Goal: Information Seeking & Learning: Learn about a topic

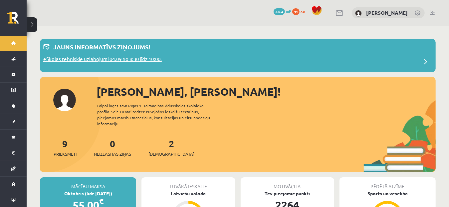
click at [114, 46] on p "Jauns informatīvs ziņojums!" at bounding box center [101, 46] width 97 height 9
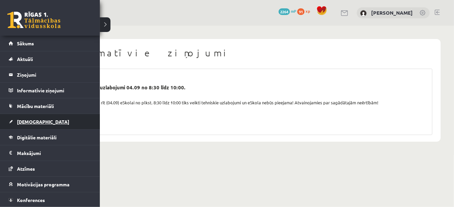
click at [29, 124] on link "[DEMOGRAPHIC_DATA]" at bounding box center [50, 121] width 83 height 15
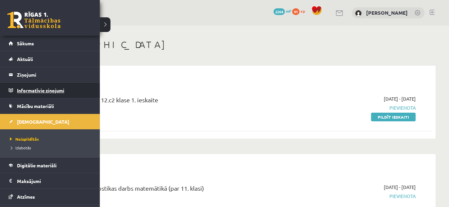
click at [32, 85] on legend "Informatīvie ziņojumi 0" at bounding box center [54, 90] width 75 height 15
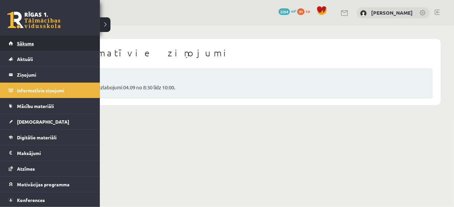
click at [24, 47] on link "Sākums" at bounding box center [50, 43] width 83 height 15
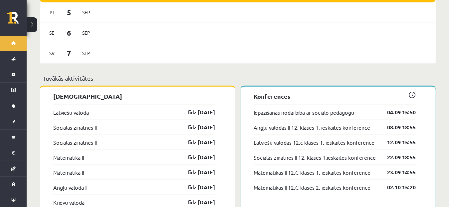
scroll to position [482, 0]
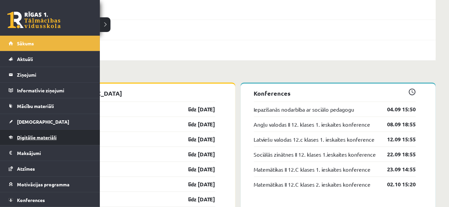
click at [38, 141] on link "Digitālie materiāli" at bounding box center [50, 137] width 83 height 15
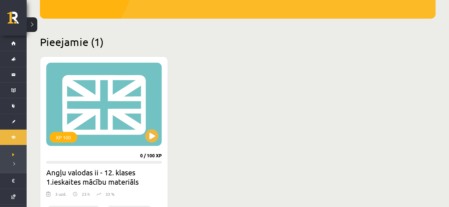
scroll to position [133, 0]
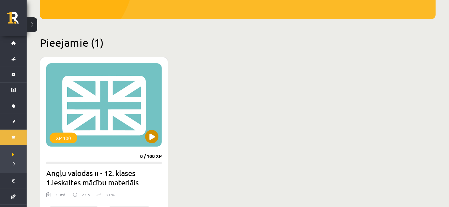
click at [110, 104] on div "XP 100" at bounding box center [104, 104] width 116 height 83
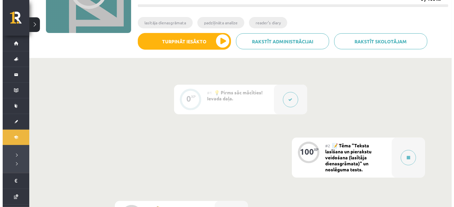
scroll to position [102, 0]
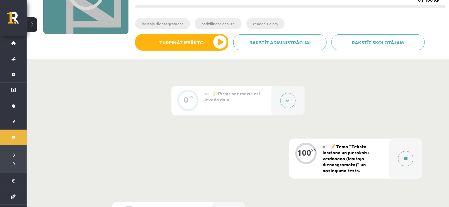
click at [405, 152] on button at bounding box center [405, 158] width 15 height 15
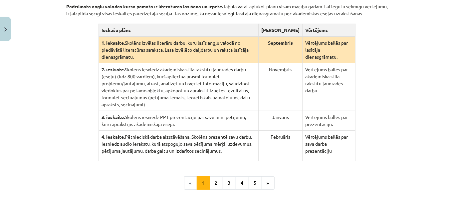
scroll to position [158, 0]
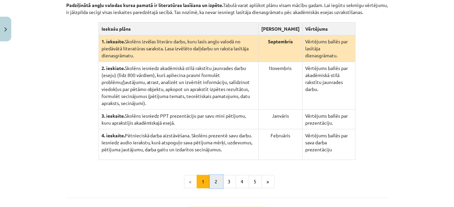
click at [216, 175] on button "2" at bounding box center [216, 181] width 13 height 13
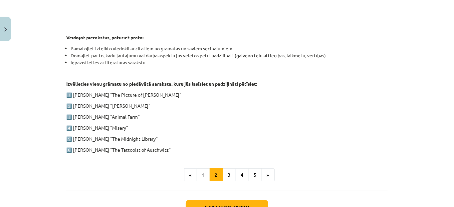
scroll to position [322, 0]
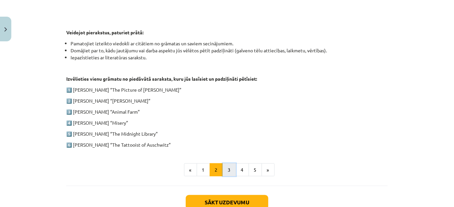
click at [230, 167] on button "3" at bounding box center [229, 169] width 13 height 13
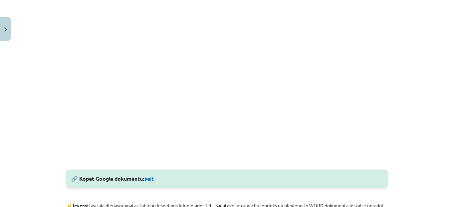
scroll to position [227, 0]
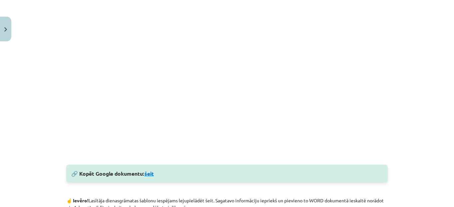
click at [147, 173] on link "šeit" at bounding box center [149, 173] width 9 height 7
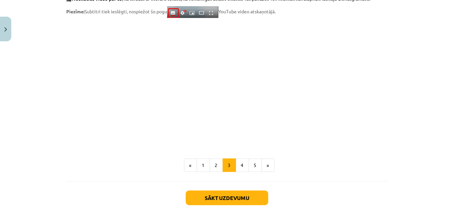
scroll to position [550, 0]
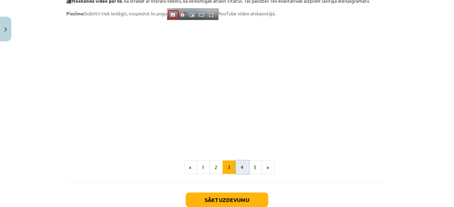
click at [240, 165] on button "4" at bounding box center [242, 166] width 13 height 13
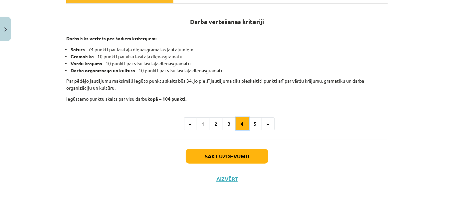
scroll to position [120, 0]
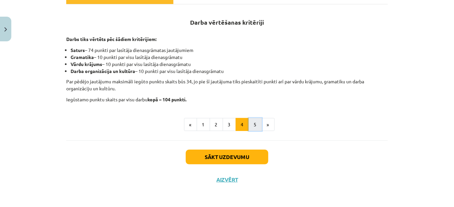
click at [254, 125] on button "5" at bounding box center [255, 124] width 13 height 13
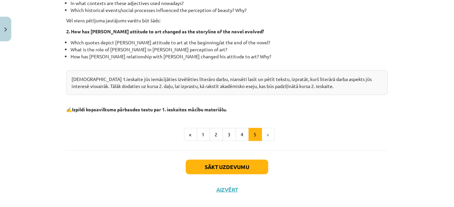
scroll to position [240, 0]
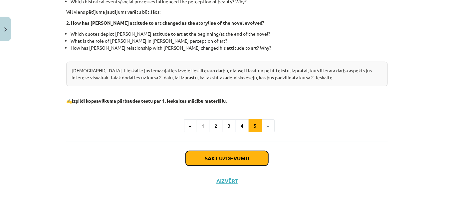
click at [239, 160] on button "Sākt uzdevumu" at bounding box center [227, 158] width 83 height 15
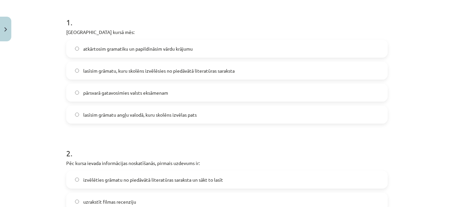
scroll to position [142, 0]
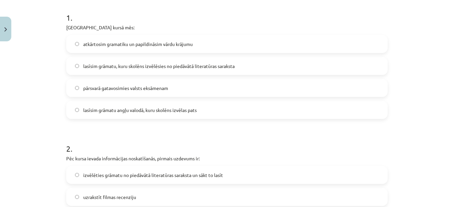
click at [279, 68] on label "lasīsim grāmatu, kuru skolēns izvēlēsies no piedāvātā literatūras saraksta" at bounding box center [227, 66] width 320 height 17
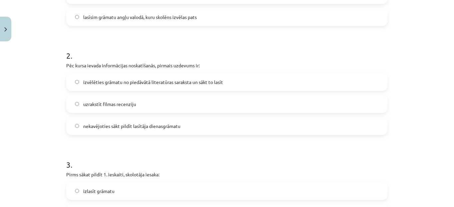
scroll to position [236, 0]
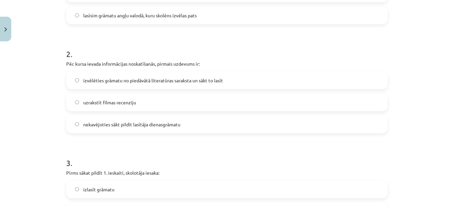
click at [156, 80] on span "izvēlēties grāmatu no piedāvātā literatūras saraksta un sākt to lasīt" at bounding box center [153, 80] width 140 height 7
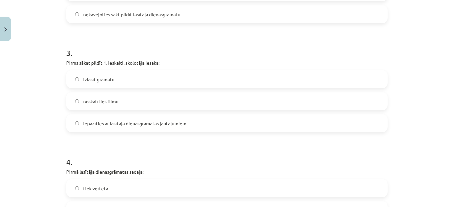
scroll to position [369, 0]
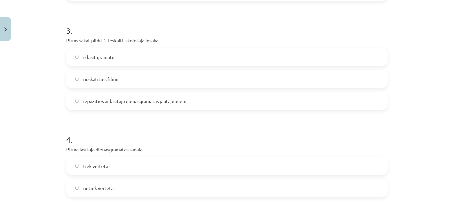
click at [141, 105] on label "iepazīties ar lasītāja dienasgrāmatas jautājumiem" at bounding box center [227, 101] width 320 height 17
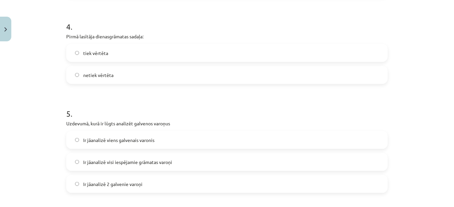
scroll to position [475, 0]
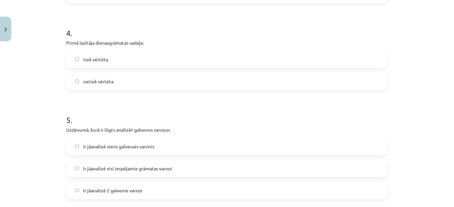
click at [120, 82] on label "netiek vērtēta" at bounding box center [227, 81] width 320 height 17
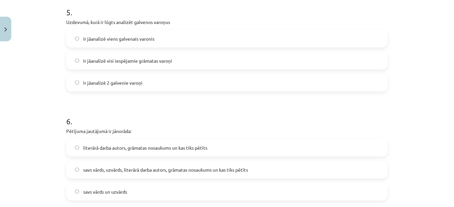
scroll to position [592, 0]
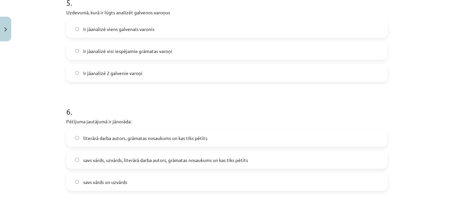
click at [130, 75] on span "Ir jāanalizē 2 galvenie varoņi" at bounding box center [112, 73] width 59 height 7
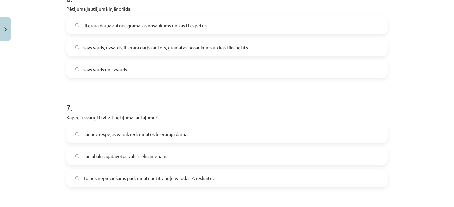
scroll to position [697, 0]
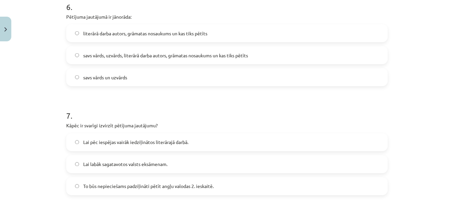
click at [221, 39] on label "literārā darba autors, grāmatas nosaukums un kas tiks pētīts" at bounding box center [227, 33] width 320 height 17
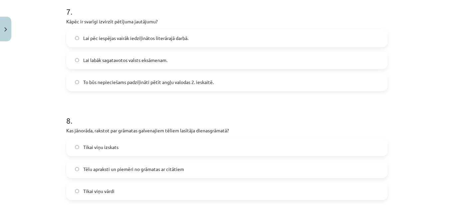
scroll to position [806, 0]
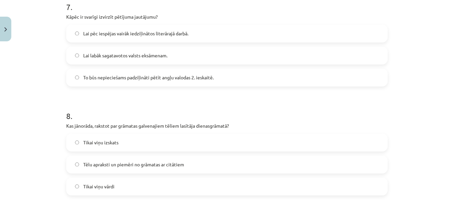
click at [215, 75] on label "To būs nepieciešams padziļināti pētīt angļu valodas 2. ieskaitē." at bounding box center [227, 77] width 320 height 17
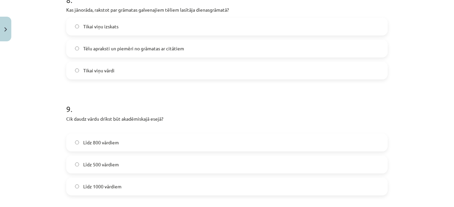
scroll to position [923, 0]
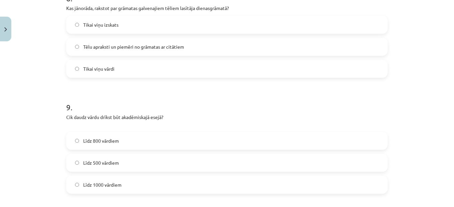
click at [200, 53] on label "Tēlu apraksti un piemēri no grāmatas ar citātiem" at bounding box center [227, 46] width 320 height 17
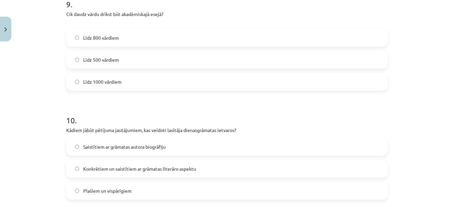
scroll to position [1025, 0]
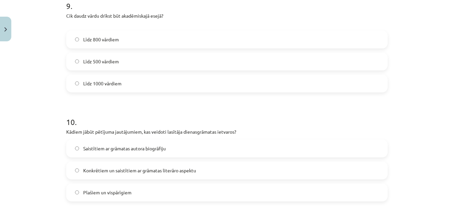
click at [134, 39] on label "Līdz 800 vārdiem" at bounding box center [227, 39] width 320 height 17
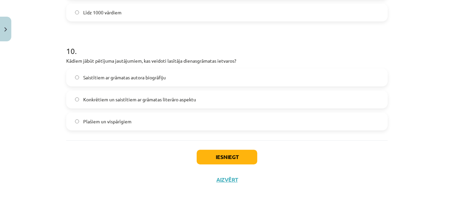
click at [182, 100] on span "Konkrētiem un saistītiem ar grāmatas literāro aspektu" at bounding box center [139, 99] width 113 height 7
click at [222, 153] on button "Iesniegt" at bounding box center [227, 157] width 61 height 15
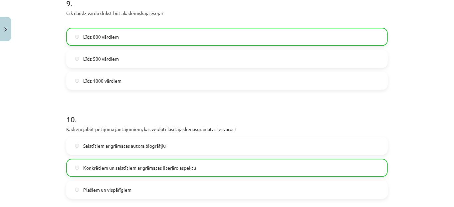
scroll to position [1116, 0]
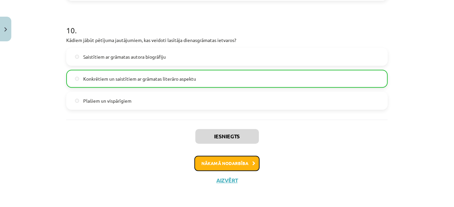
click at [225, 160] on button "Nākamā nodarbība" at bounding box center [226, 163] width 65 height 15
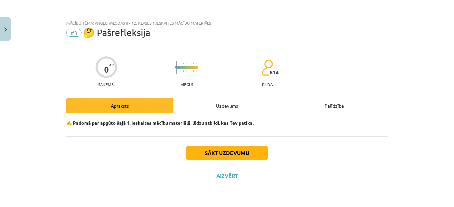
scroll to position [0, 0]
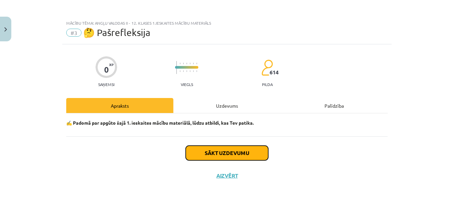
click at [224, 151] on button "Sākt uzdevumu" at bounding box center [227, 153] width 83 height 15
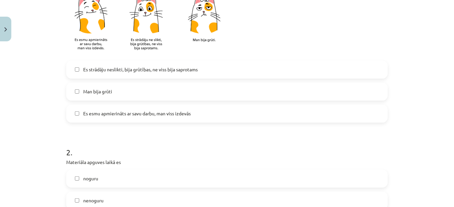
scroll to position [179, 0]
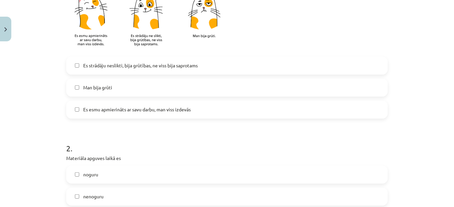
click at [154, 106] on span "Es esmu apmierināts ar savu darbu, man viss izdevās" at bounding box center [137, 109] width 108 height 7
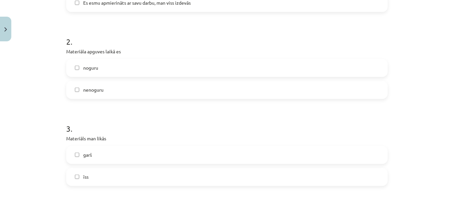
scroll to position [288, 0]
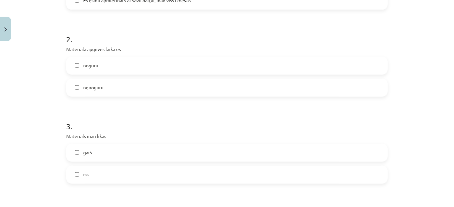
click at [122, 97] on form "1 . Izvēlieties emociju, kuru izjūtat pēc kursa pabeigšanas: Es strādāju neslik…" at bounding box center [227, 155] width 322 height 621
click at [121, 91] on label "nenoguru" at bounding box center [227, 87] width 320 height 17
click at [102, 170] on label "īss" at bounding box center [227, 174] width 320 height 17
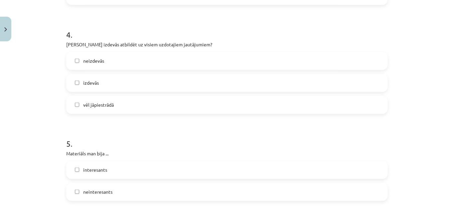
scroll to position [474, 0]
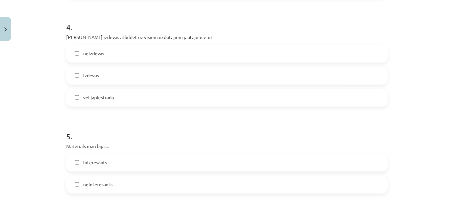
click at [131, 98] on label "vēl jāpiestrādā" at bounding box center [227, 97] width 320 height 17
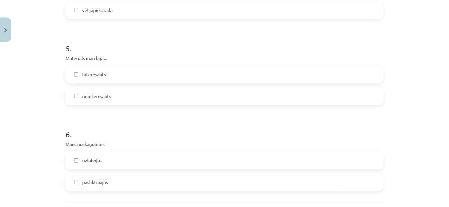
scroll to position [576, 0]
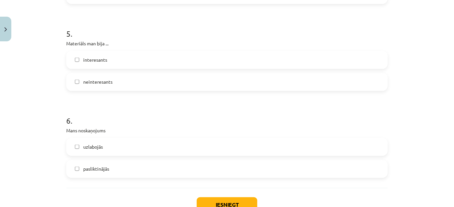
click at [112, 61] on label "interesants" at bounding box center [227, 60] width 320 height 17
click at [97, 148] on span "uzlabojās" at bounding box center [93, 146] width 20 height 7
click at [237, 200] on button "Iesniegt" at bounding box center [227, 204] width 61 height 15
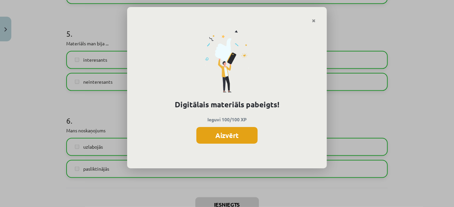
click at [237, 138] on button "Aizvērt" at bounding box center [226, 135] width 61 height 17
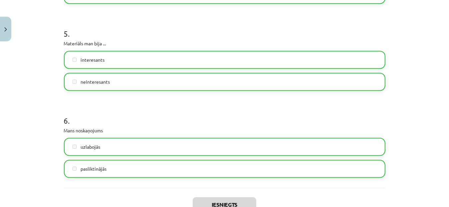
scroll to position [623, 0]
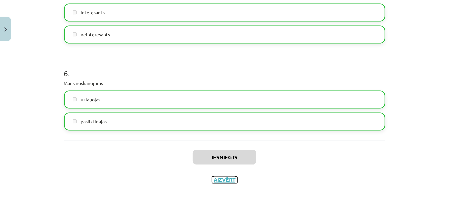
click at [219, 179] on button "Aizvērt" at bounding box center [224, 179] width 25 height 7
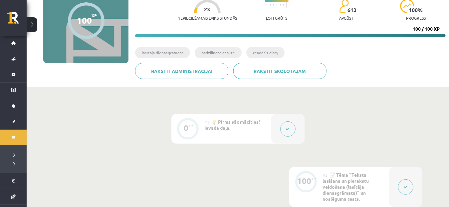
scroll to position [69, 0]
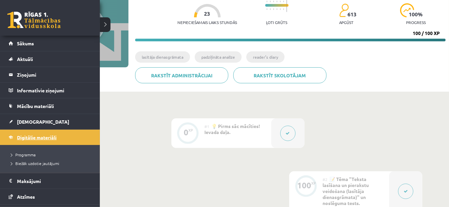
click at [32, 135] on span "Digitālie materiāli" at bounding box center [37, 137] width 40 height 6
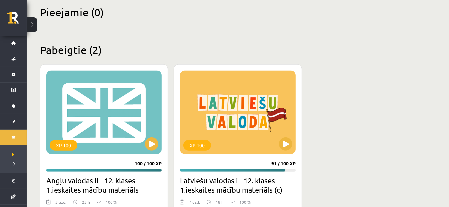
scroll to position [165, 0]
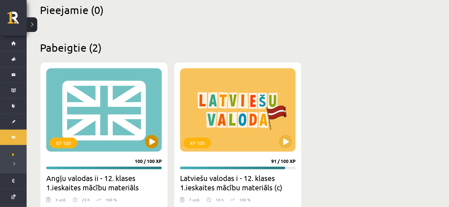
click at [92, 96] on div "XP 100" at bounding box center [104, 109] width 116 height 83
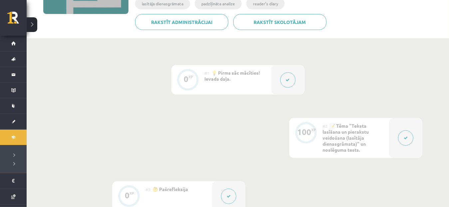
scroll to position [127, 0]
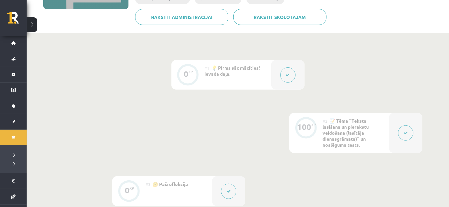
click at [361, 127] on span "📝 Tēma "Teksta lasīšana un pierakstu veidošana (lasītāja dienasgrāmata)" un nos…" at bounding box center [346, 133] width 46 height 30
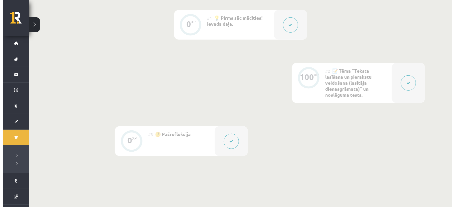
scroll to position [185, 0]
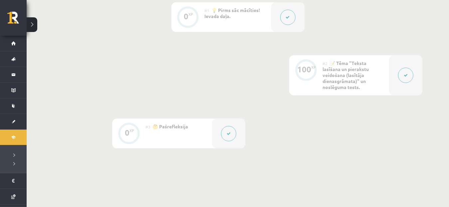
click at [399, 76] on button at bounding box center [405, 75] width 15 height 15
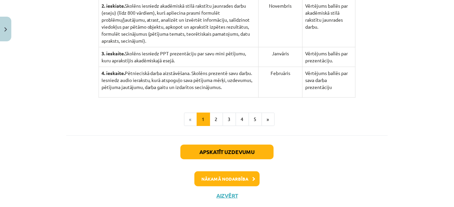
scroll to position [228, 0]
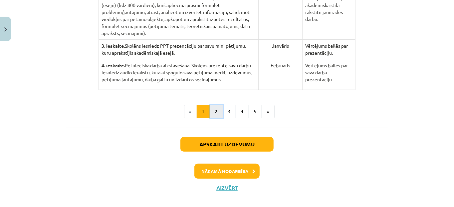
click at [215, 105] on button "2" at bounding box center [216, 111] width 13 height 13
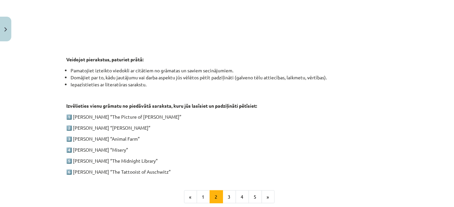
scroll to position [293, 0]
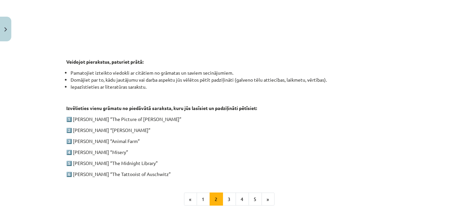
click at [225, 125] on div "1. ieskaite angļu valodā Pirmās ieskaites pamatā ir lasītāja dienasgrāmatas vei…" at bounding box center [227, 7] width 322 height 341
drag, startPoint x: 72, startPoint y: 128, endPoint x: 137, endPoint y: 127, distance: 64.9
click at [137, 127] on p "2️⃣ Charles Dickens “Oliver Twist”" at bounding box center [227, 130] width 322 height 7
copy p "Charles Dickens “Oliver Twist”"
click at [72, 116] on p "1️⃣ Oscar Wilde “The Picture of Dorian Gray”" at bounding box center [227, 119] width 322 height 7
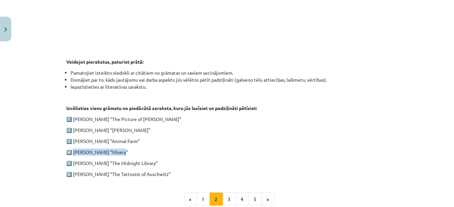
drag, startPoint x: 71, startPoint y: 152, endPoint x: 120, endPoint y: 148, distance: 49.1
click at [120, 149] on p "4️⃣ Stephen King “Misery”" at bounding box center [227, 152] width 322 height 7
copy p "Stephen King “Misery”"
drag, startPoint x: 72, startPoint y: 173, endPoint x: 167, endPoint y: 171, distance: 95.9
click at [167, 171] on p "6️⃣ Heather Morris “The Tattooist of Auschwitz”" at bounding box center [227, 173] width 322 height 7
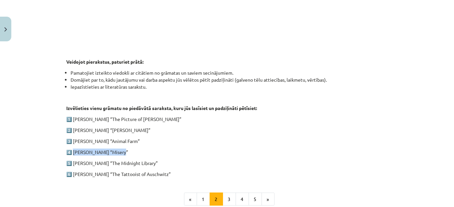
copy p "Heather Morris “The Tattooist of Auschwitz”"
click at [55, 36] on div "Mācību tēma: Angļu valodas ii - 12. klases 1.ieskaites mācību materiāls #2 📝 Tē…" at bounding box center [227, 103] width 454 height 207
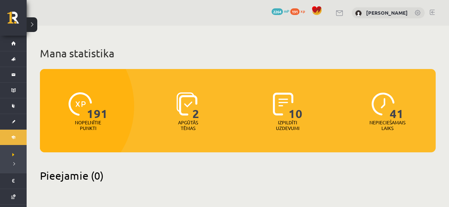
scroll to position [165, 0]
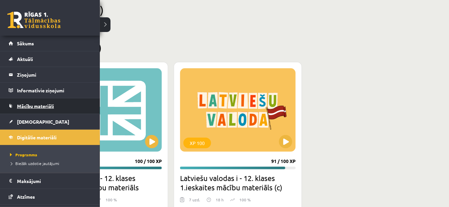
click at [39, 103] on span "Mācību materiāli" at bounding box center [35, 106] width 37 height 6
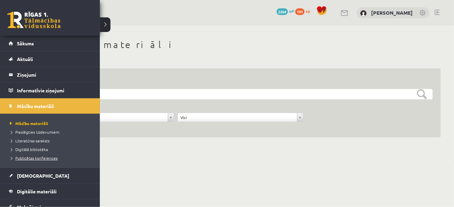
click at [22, 159] on span "Publicētas konferences" at bounding box center [32, 157] width 49 height 5
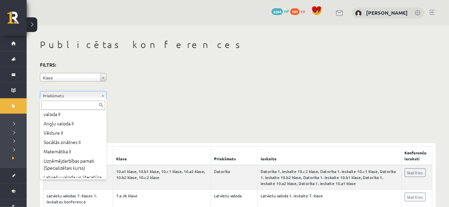
scroll to position [253, 0]
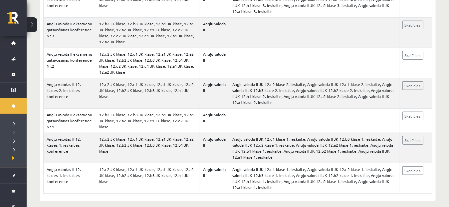
scroll to position [353, 0]
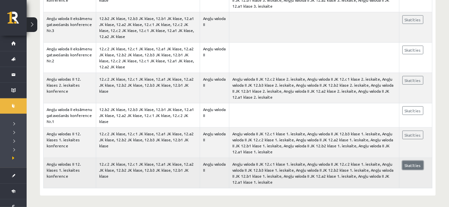
click at [409, 164] on link "Skatīties" at bounding box center [413, 165] width 21 height 9
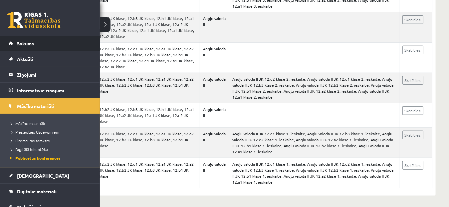
click at [19, 41] on span "Sākums" at bounding box center [25, 43] width 17 height 6
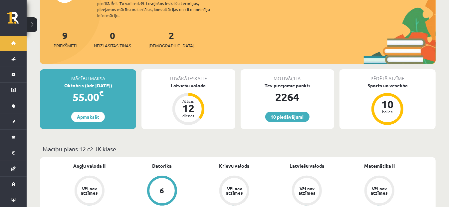
scroll to position [78, 0]
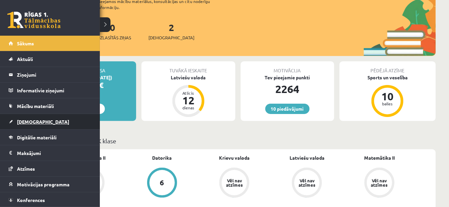
click at [12, 122] on link "[DEMOGRAPHIC_DATA]" at bounding box center [50, 121] width 83 height 15
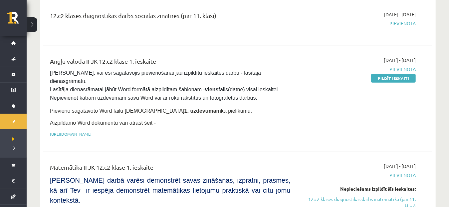
scroll to position [224, 0]
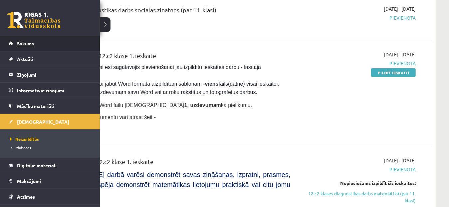
click at [25, 45] on span "Sākums" at bounding box center [25, 43] width 17 height 6
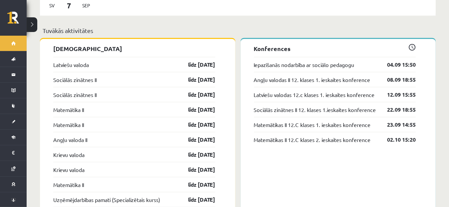
scroll to position [534, 0]
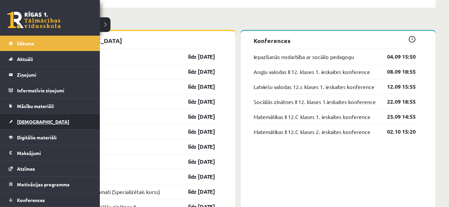
click at [35, 119] on span "[DEMOGRAPHIC_DATA]" at bounding box center [43, 122] width 52 height 6
